Goal: Unclear

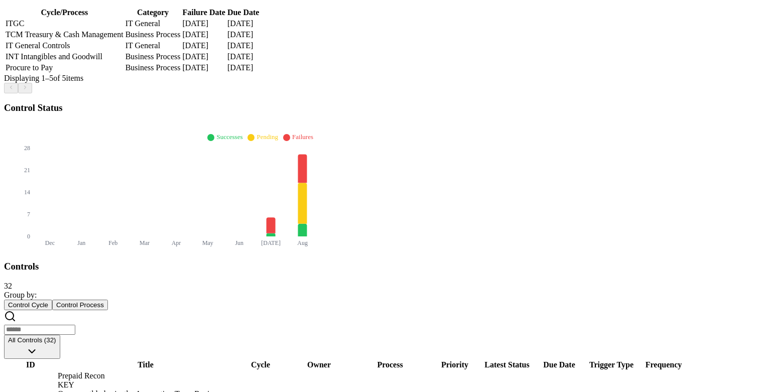
scroll to position [210, 0]
